Goal: Transaction & Acquisition: Purchase product/service

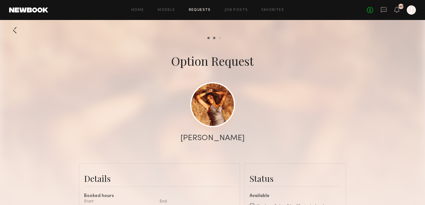
click at [215, 103] on link at bounding box center [212, 104] width 45 height 45
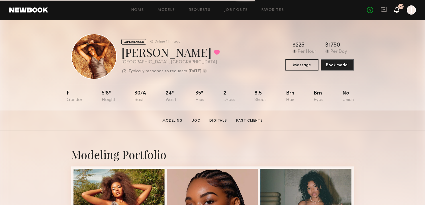
click at [396, 7] on icon at bounding box center [396, 10] width 5 height 6
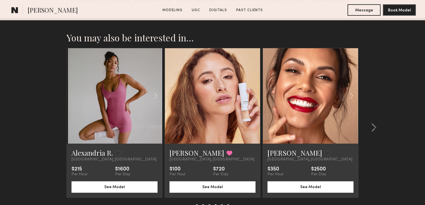
scroll to position [1137, 0]
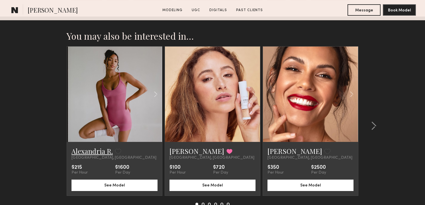
click at [96, 150] on link "Alexandria R." at bounding box center [92, 150] width 41 height 9
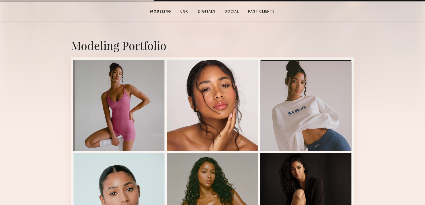
scroll to position [108, 0]
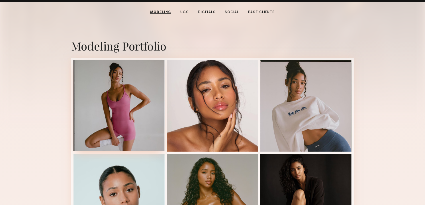
click at [98, 106] on div at bounding box center [119, 105] width 91 height 91
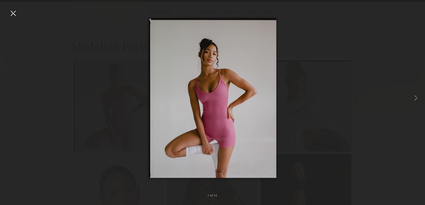
click at [98, 106] on div at bounding box center [212, 97] width 425 height 177
click at [359, 77] on div at bounding box center [212, 97] width 425 height 177
click at [12, 7] on nb-gallery-light "1 of 12" at bounding box center [212, 102] width 425 height 205
click at [12, 14] on div at bounding box center [13, 13] width 9 height 9
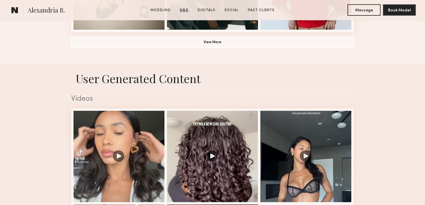
scroll to position [509, 0]
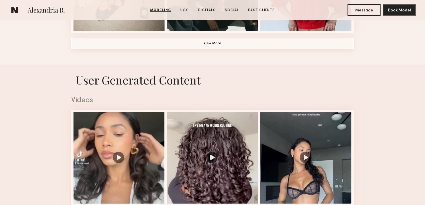
click at [137, 45] on button "View More" at bounding box center [212, 43] width 283 height 11
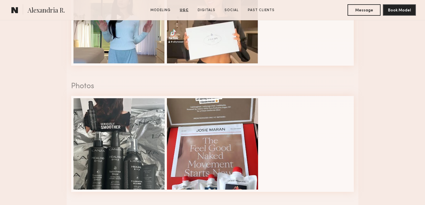
scroll to position [1010, 0]
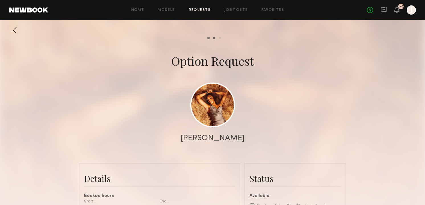
click at [396, 8] on icon at bounding box center [397, 9] width 5 height 4
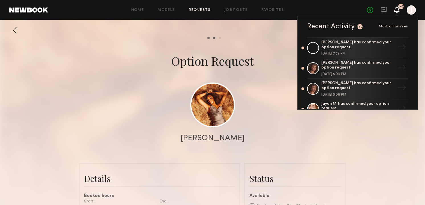
scroll to position [61, 0]
click at [309, 63] on div at bounding box center [313, 68] width 12 height 12
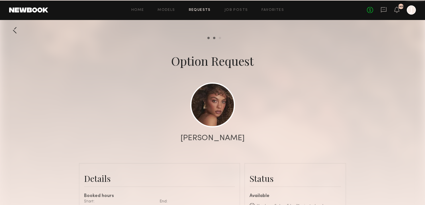
scroll to position [576, 0]
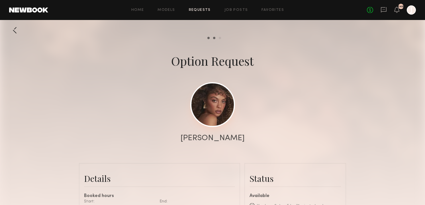
click at [210, 103] on link at bounding box center [212, 104] width 45 height 45
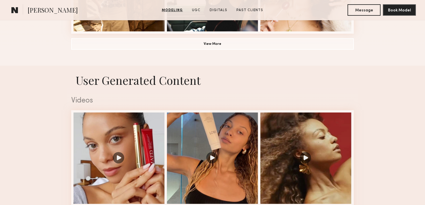
scroll to position [508, 0]
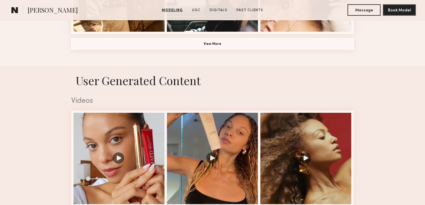
click at [198, 47] on button "View More" at bounding box center [212, 43] width 283 height 11
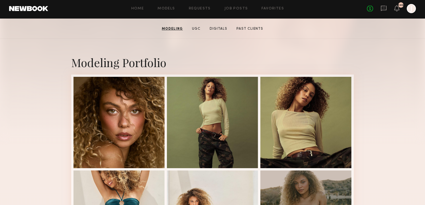
scroll to position [91, 0]
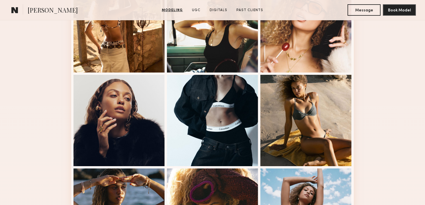
scroll to position [477, 0]
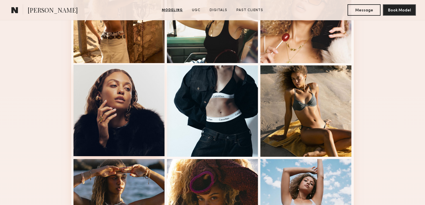
click at [86, 108] on div at bounding box center [119, 110] width 91 height 91
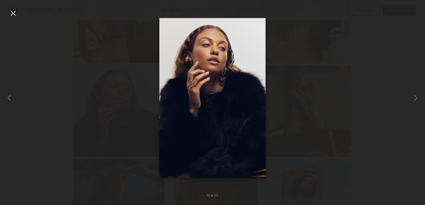
click at [11, 11] on div at bounding box center [13, 13] width 9 height 9
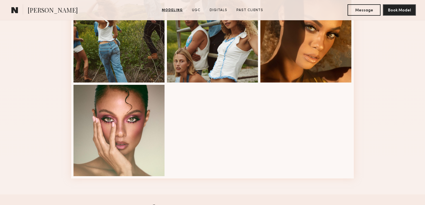
scroll to position [738, 0]
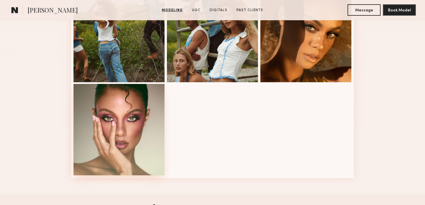
click at [95, 135] on div at bounding box center [119, 129] width 91 height 91
